Goal: Transaction & Acquisition: Purchase product/service

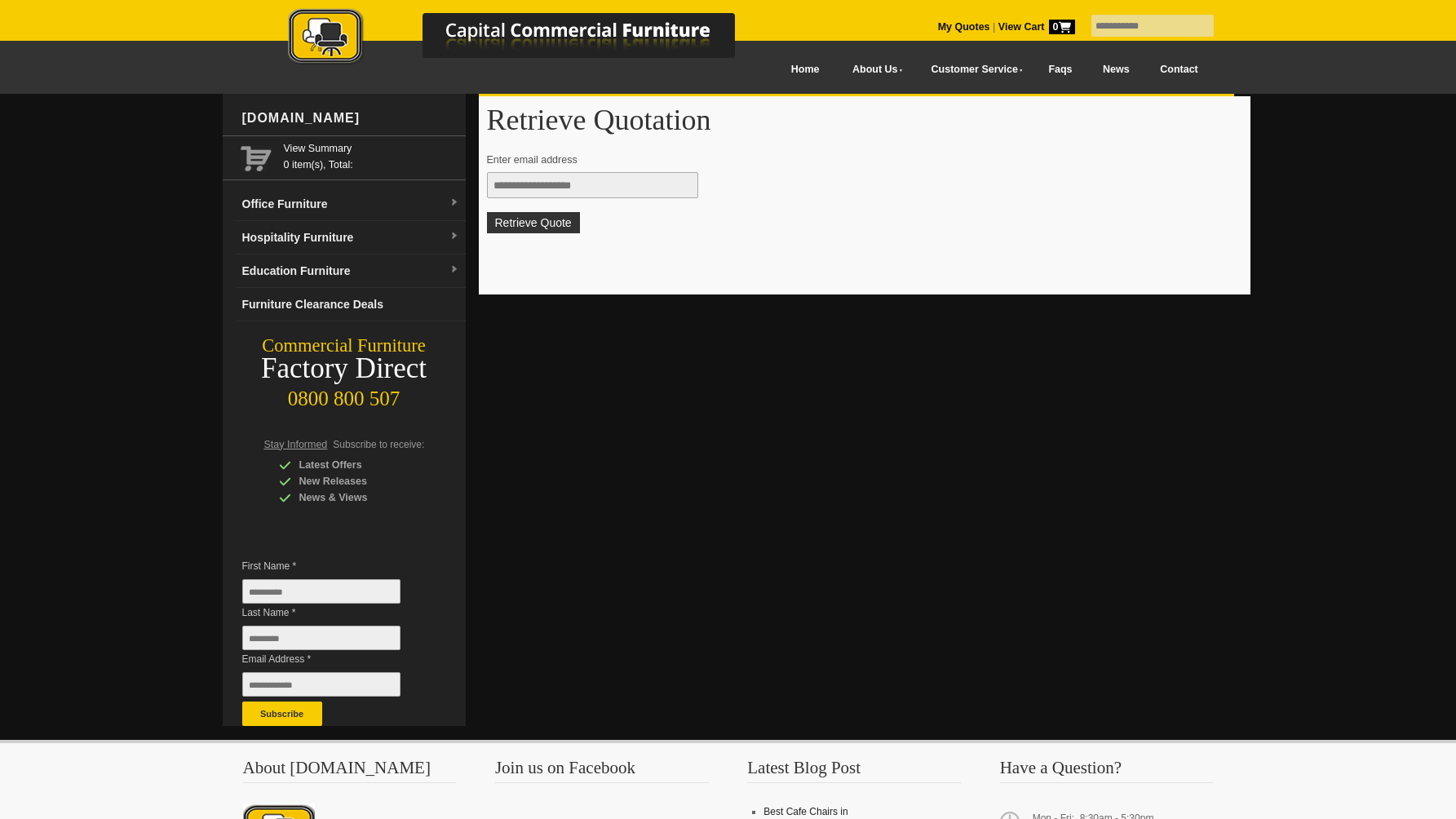
click at [545, 186] on input "text" at bounding box center [592, 184] width 211 height 26
click at [350, 237] on link "Hospitality Furniture" at bounding box center [350, 237] width 230 height 33
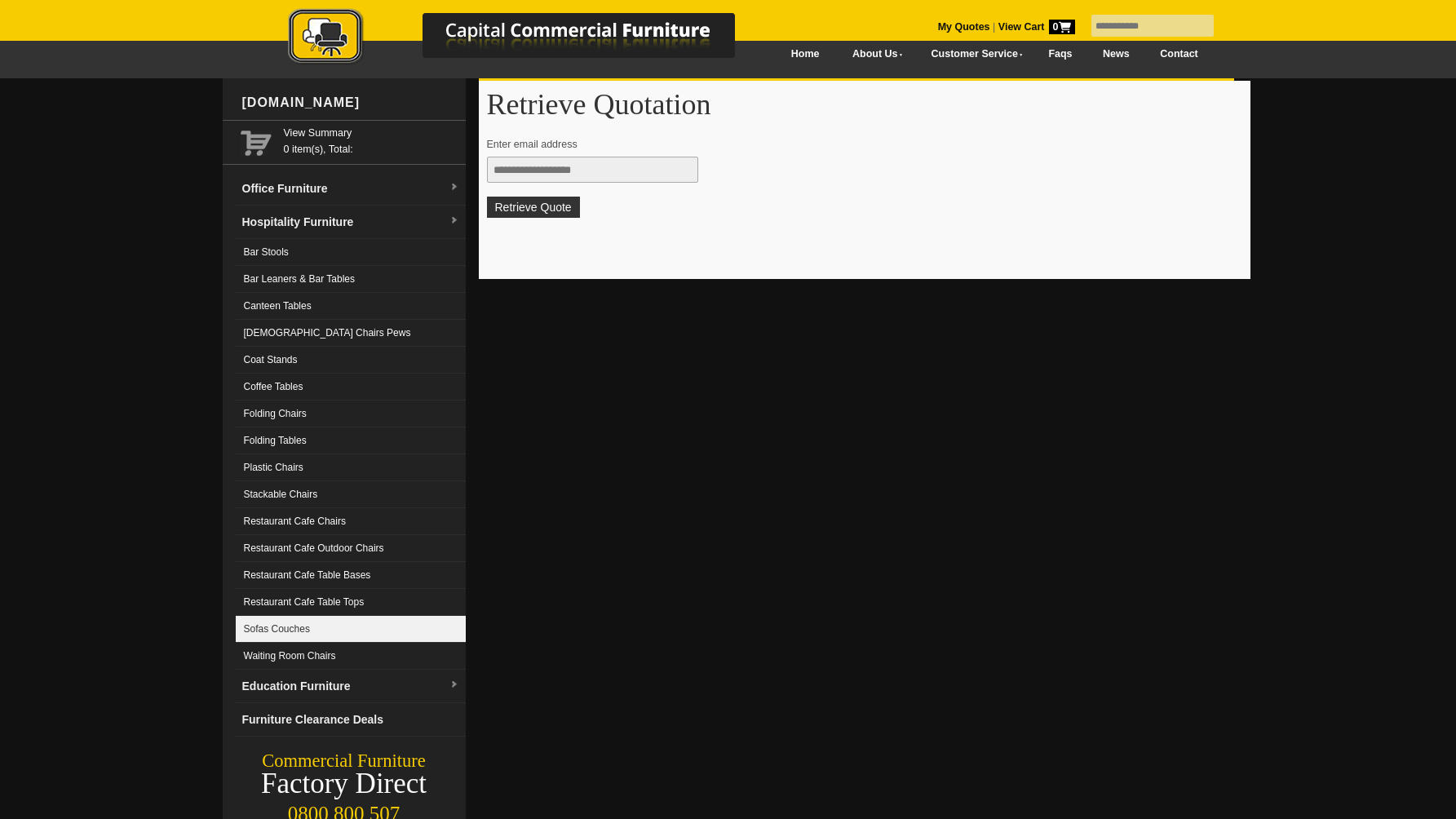
scroll to position [17, 0]
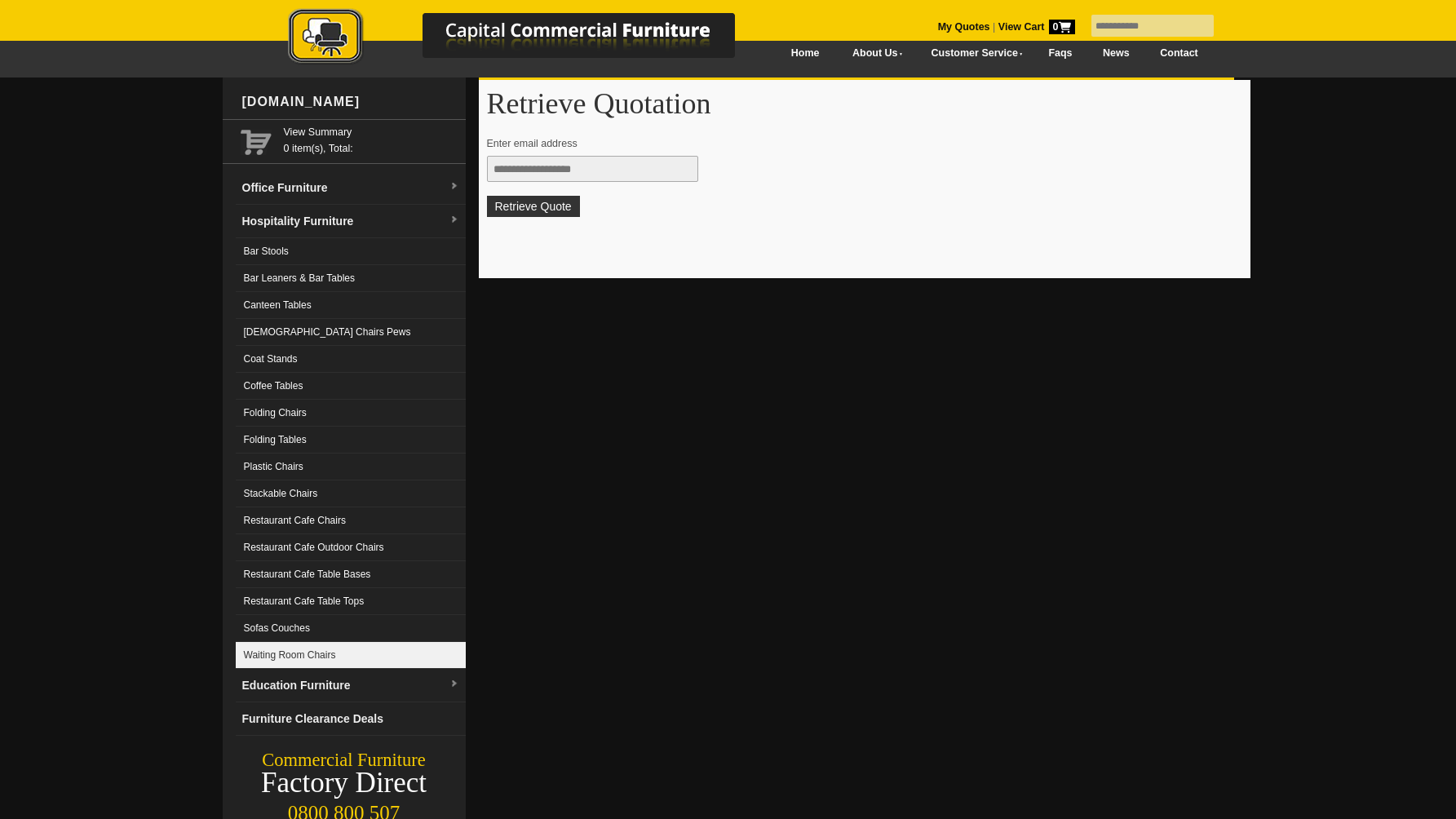
click at [338, 649] on link "Waiting Room Chairs" at bounding box center [350, 654] width 230 height 26
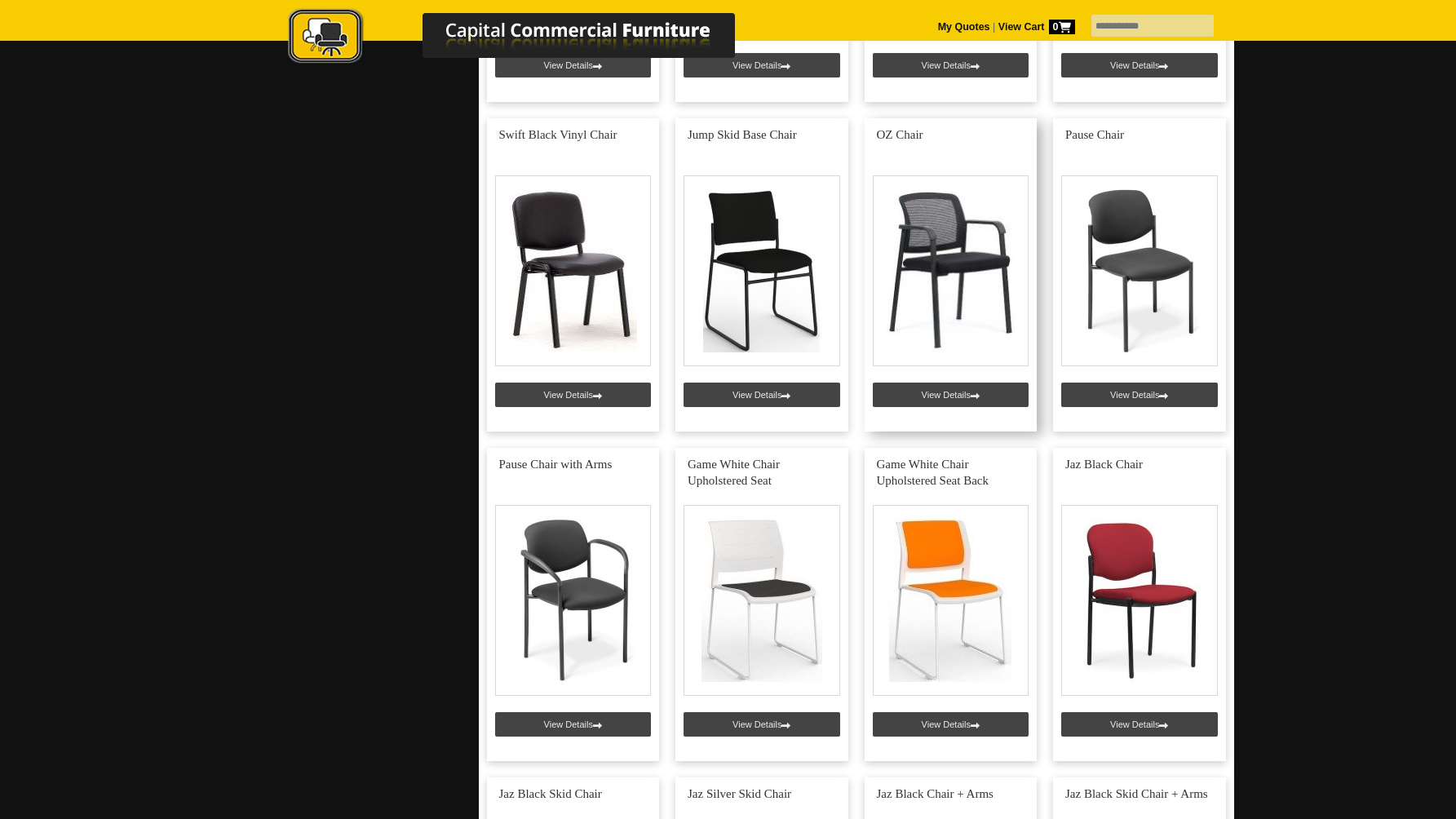
scroll to position [1669, 0]
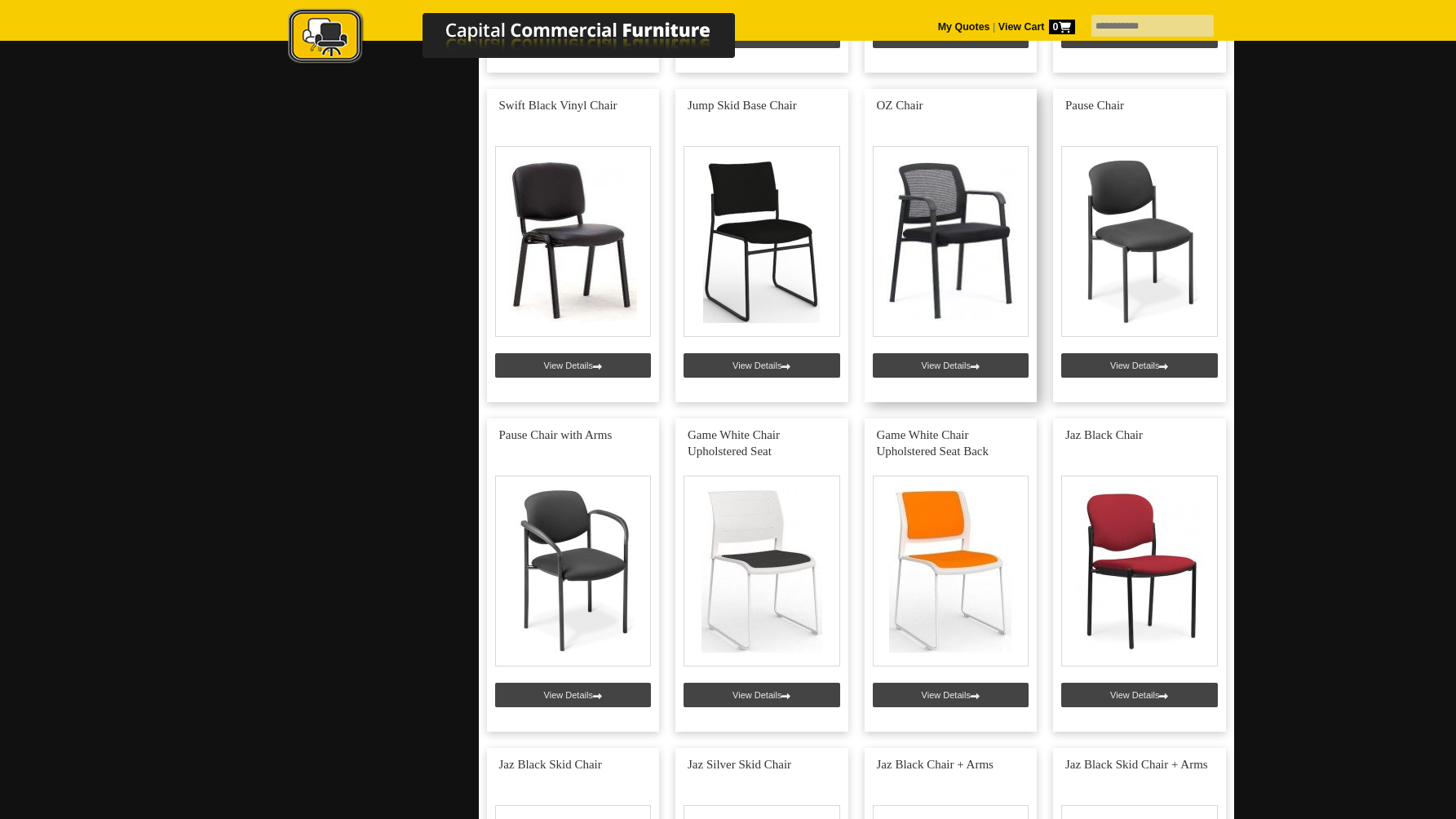
click at [957, 230] on link at bounding box center [951, 245] width 173 height 313
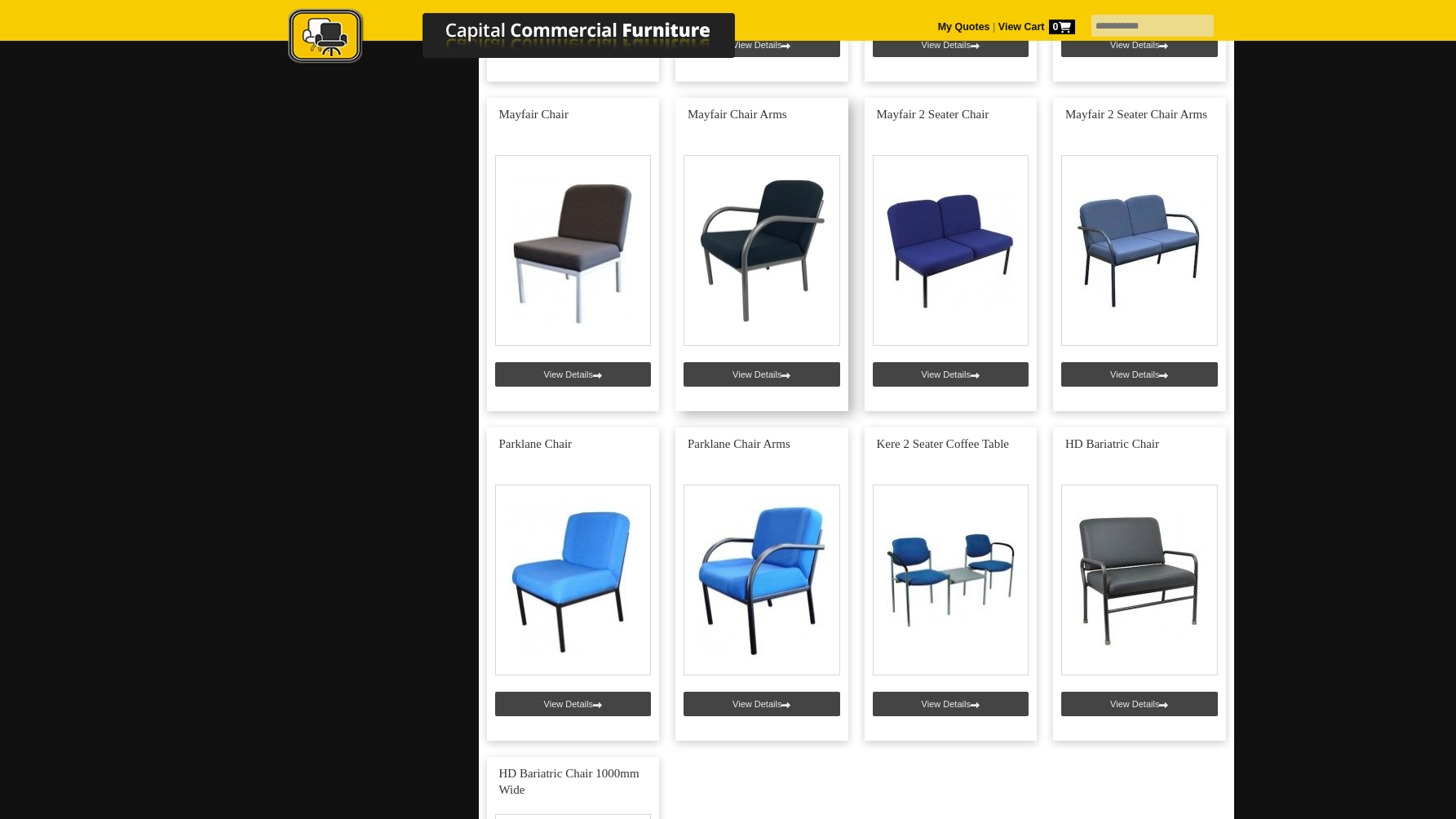
scroll to position [4953, 0]
click at [754, 252] on link at bounding box center [761, 255] width 173 height 313
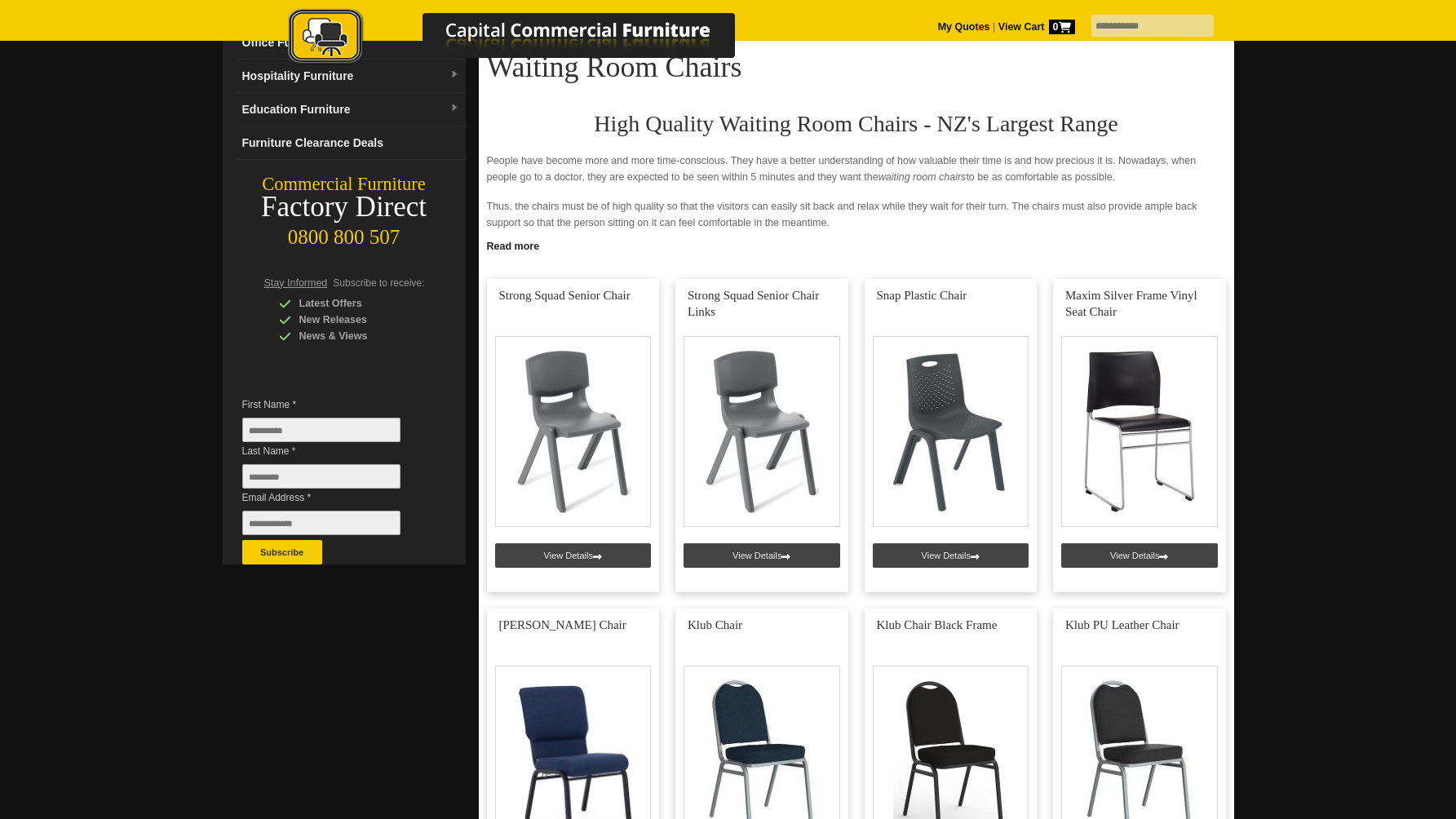
scroll to position [0, 0]
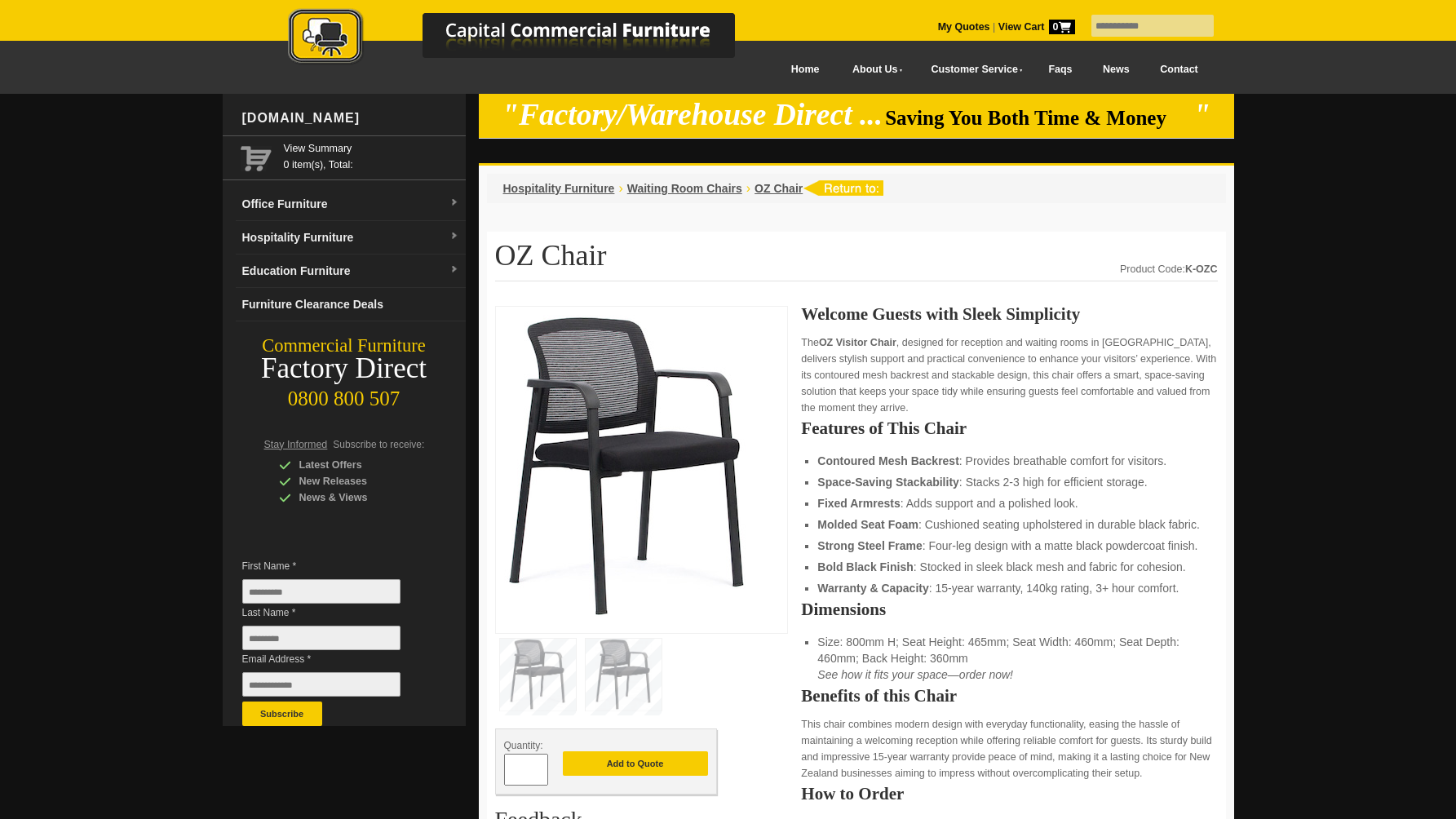
scroll to position [79, 0]
